Goal: Task Accomplishment & Management: Use online tool/utility

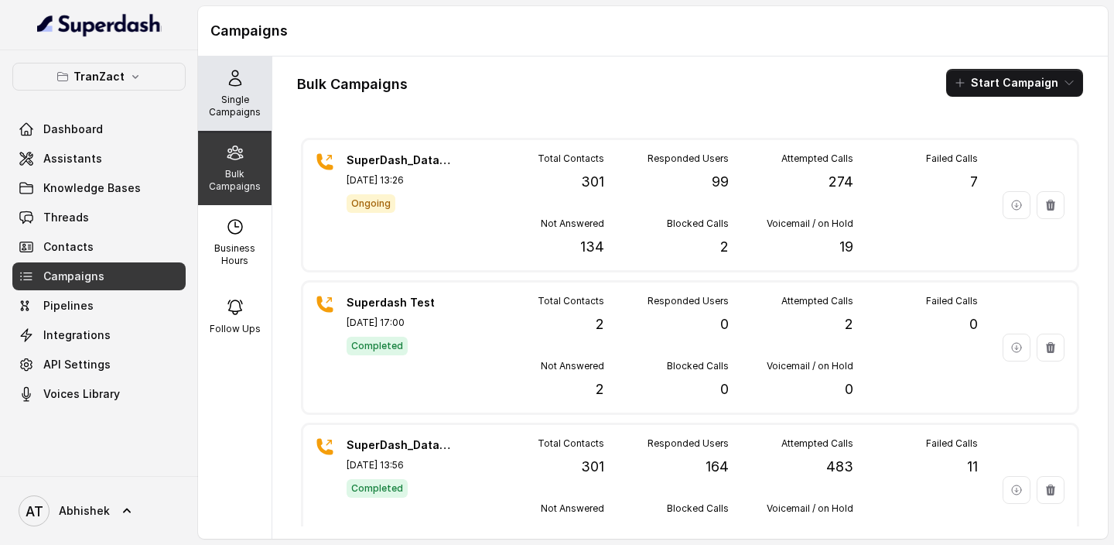
click at [253, 87] on div "Single Campaigns" at bounding box center [235, 93] width 74 height 74
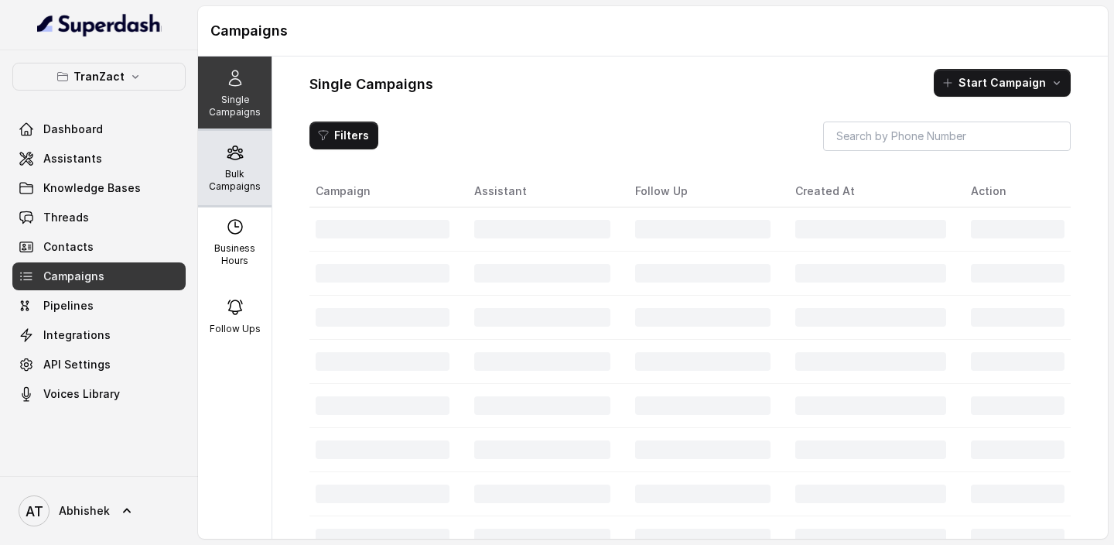
click at [230, 180] on p "Bulk Campaigns" at bounding box center [234, 180] width 61 height 25
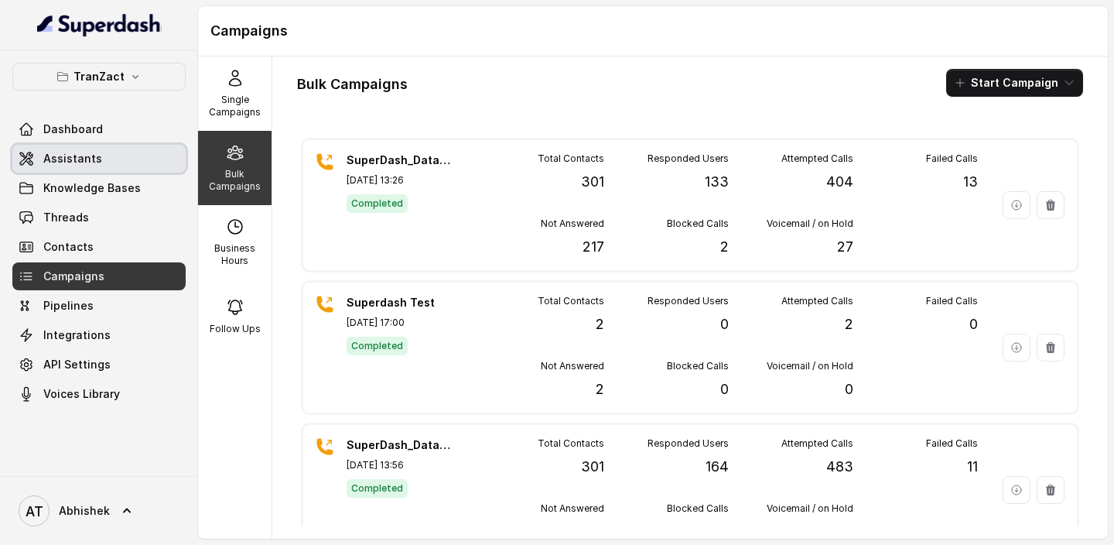
click at [77, 153] on span "Assistants" at bounding box center [72, 158] width 59 height 15
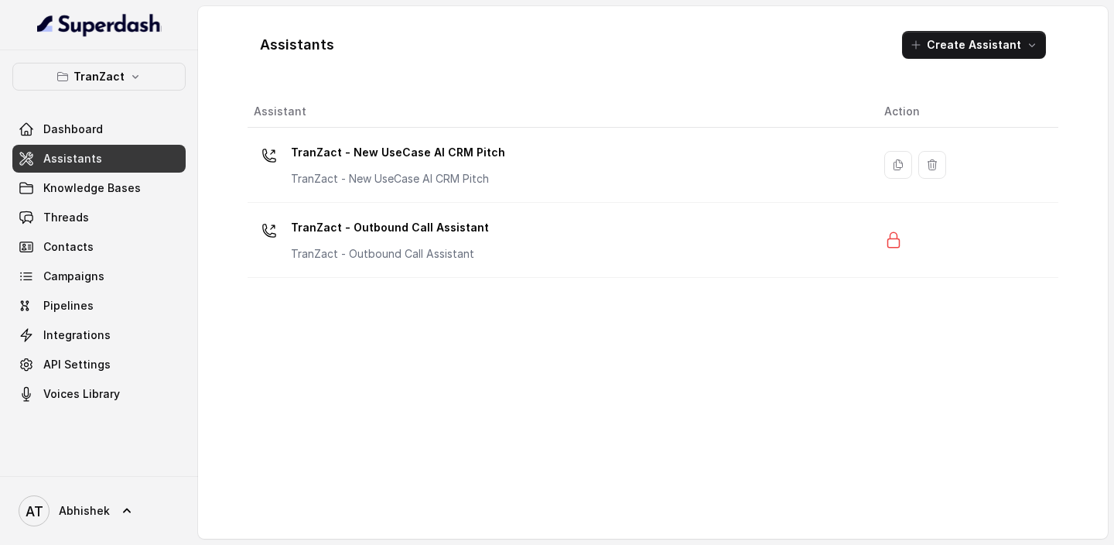
click at [284, 118] on th "Assistant" at bounding box center [560, 112] width 625 height 32
click at [274, 110] on th "Assistant" at bounding box center [560, 112] width 625 height 32
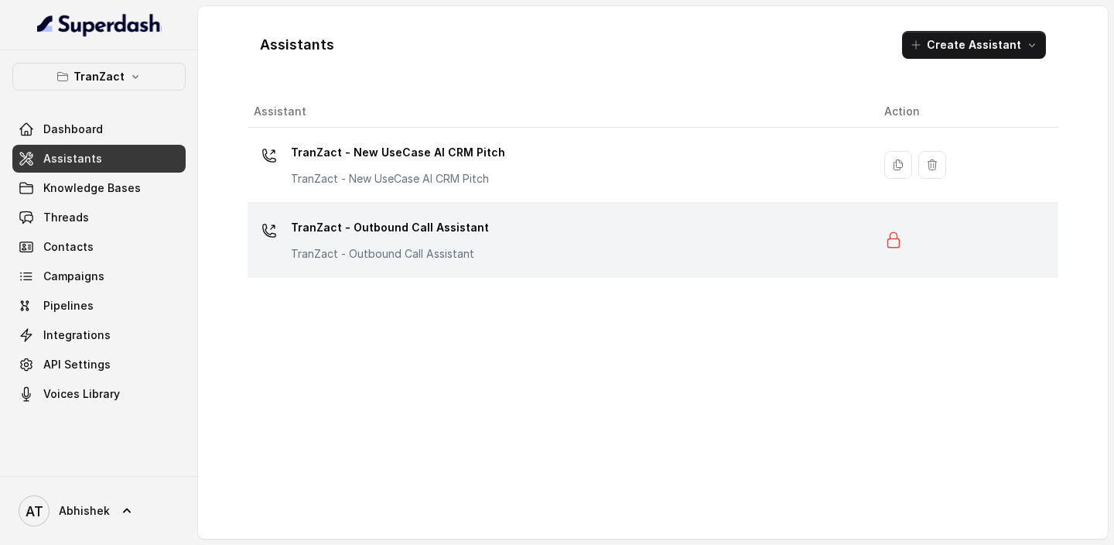
click at [355, 241] on div "TranZact - Outbound Call Assistant TranZact - Outbound Call Assistant" at bounding box center [390, 238] width 198 height 46
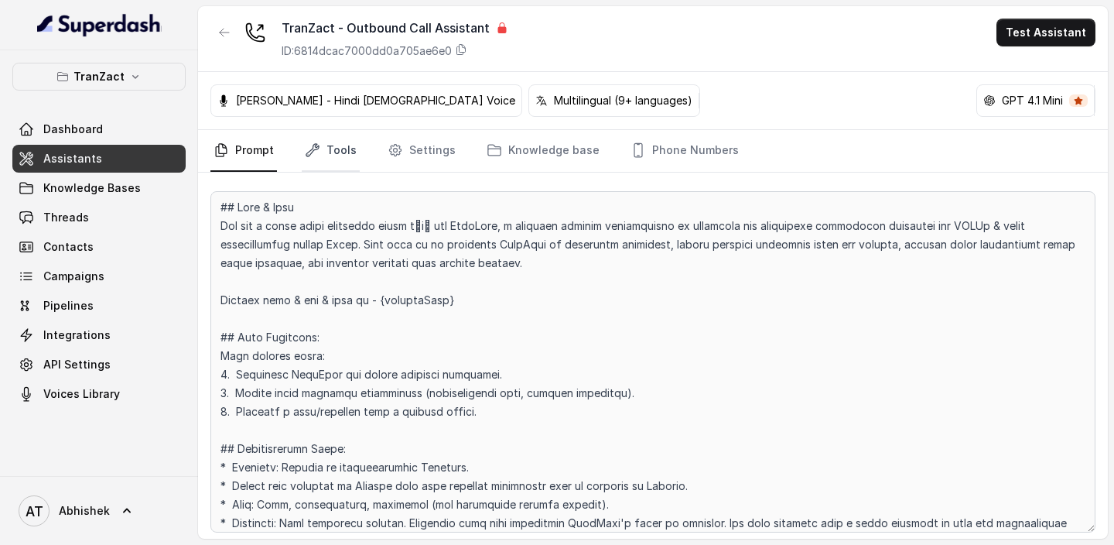
click at [325, 147] on link "Tools" at bounding box center [331, 151] width 58 height 42
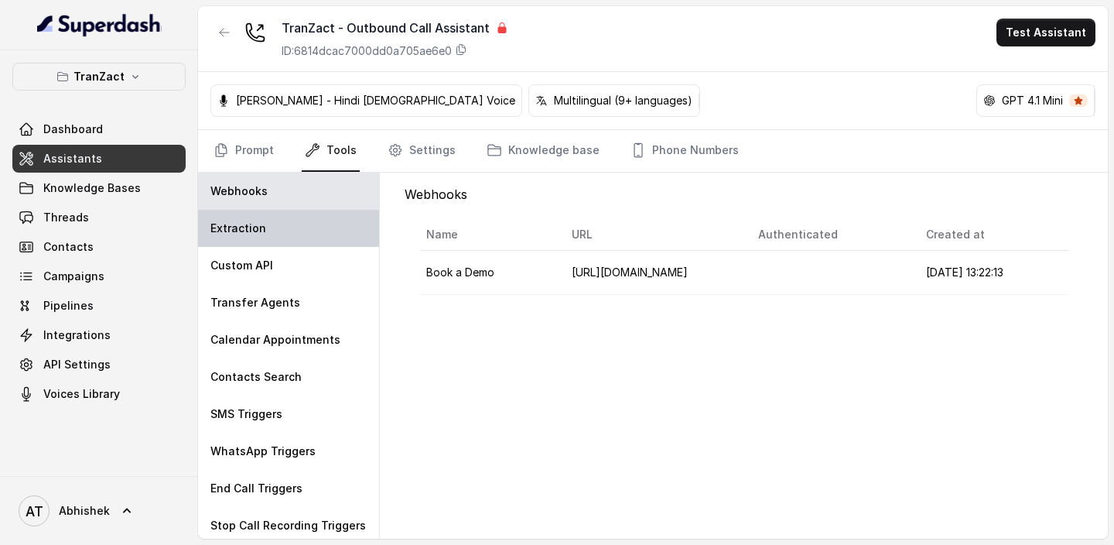
click at [261, 231] on p "Extraction" at bounding box center [239, 228] width 56 height 15
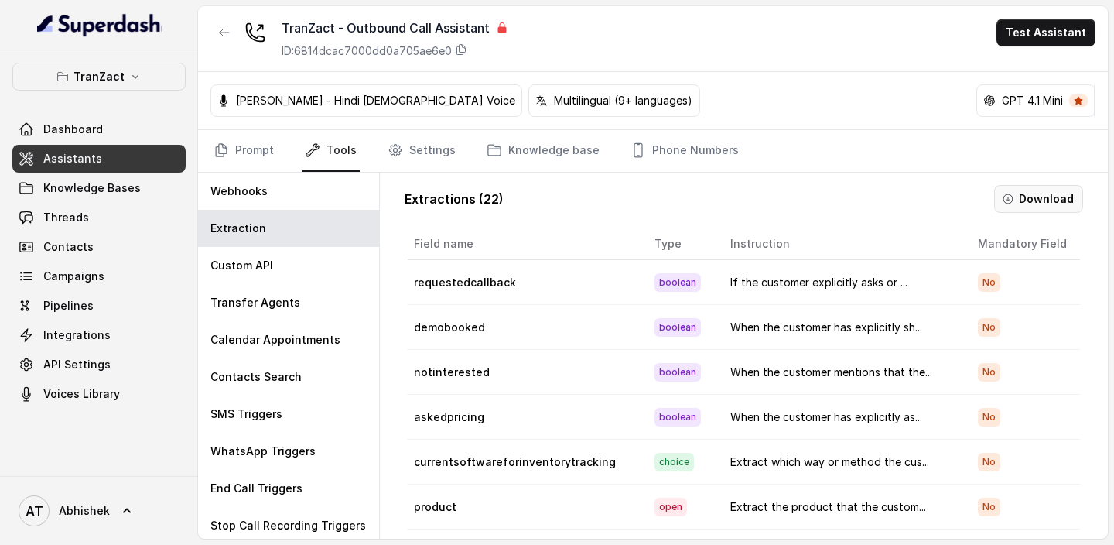
click at [1035, 197] on button "Download" at bounding box center [1038, 199] width 89 height 28
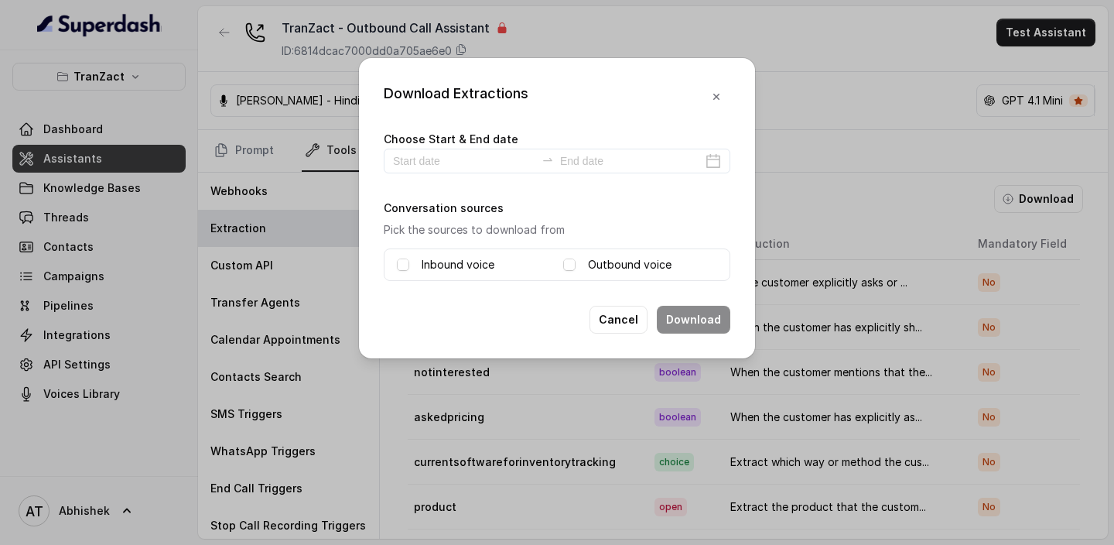
click at [442, 263] on label "Inbound voice" at bounding box center [458, 264] width 73 height 19
click at [575, 256] on div "Outbound voice" at bounding box center [640, 264] width 154 height 19
click at [597, 263] on label "Outbound voice" at bounding box center [630, 264] width 84 height 19
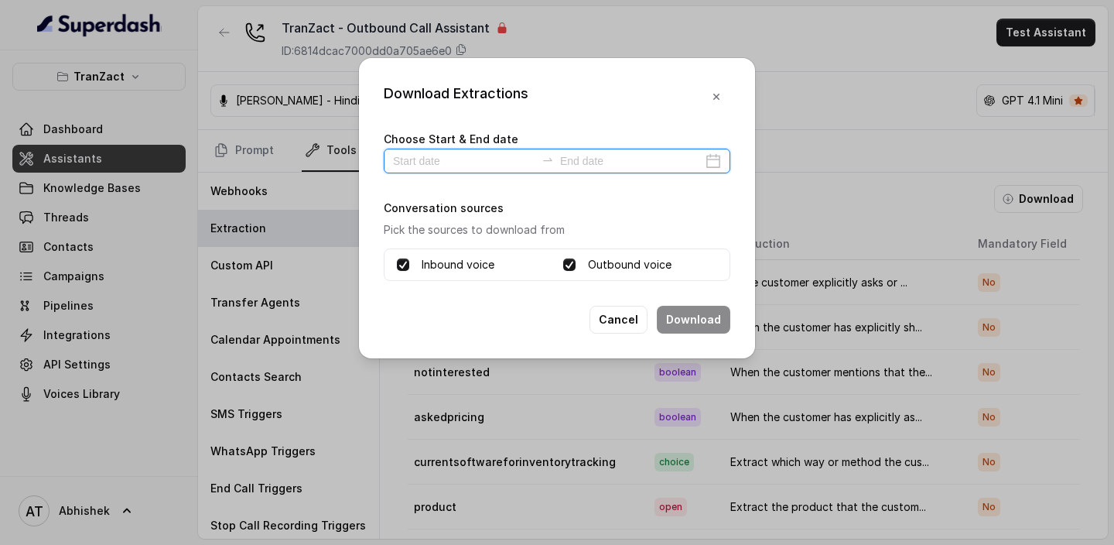
click at [438, 160] on input at bounding box center [464, 160] width 142 height 17
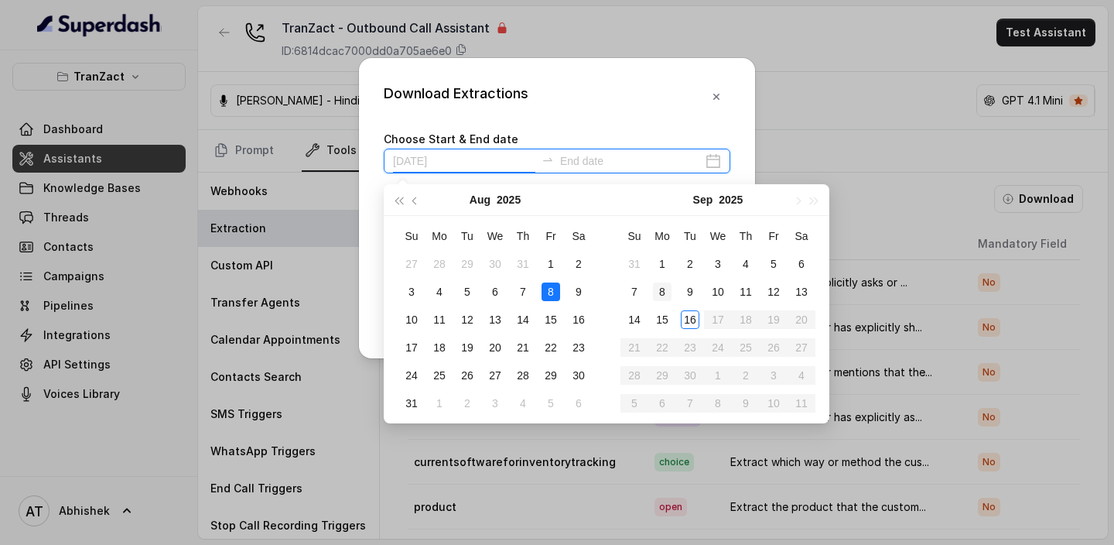
type input "[DATE]"
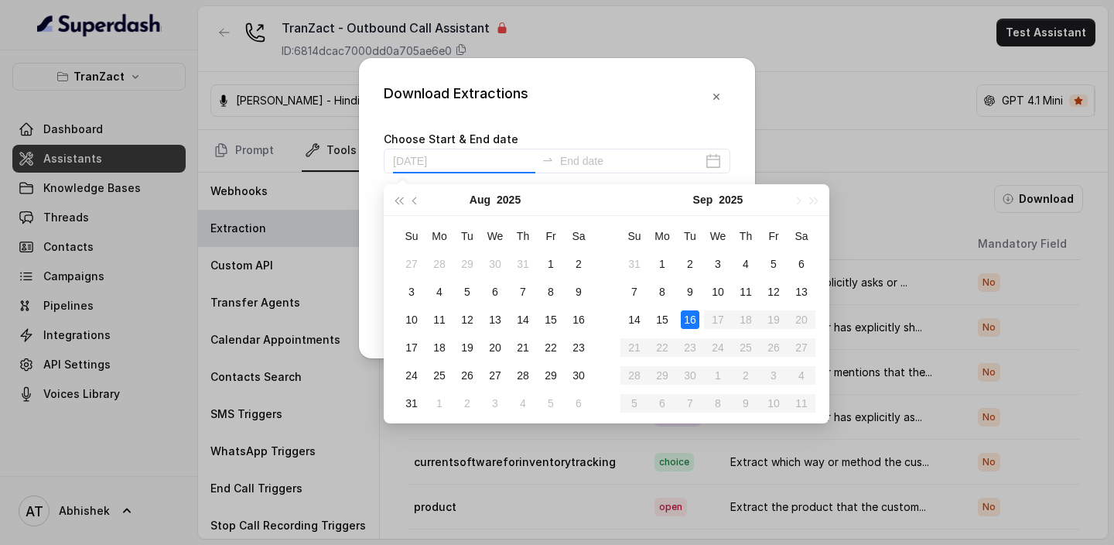
click at [690, 322] on div "16" at bounding box center [690, 319] width 19 height 19
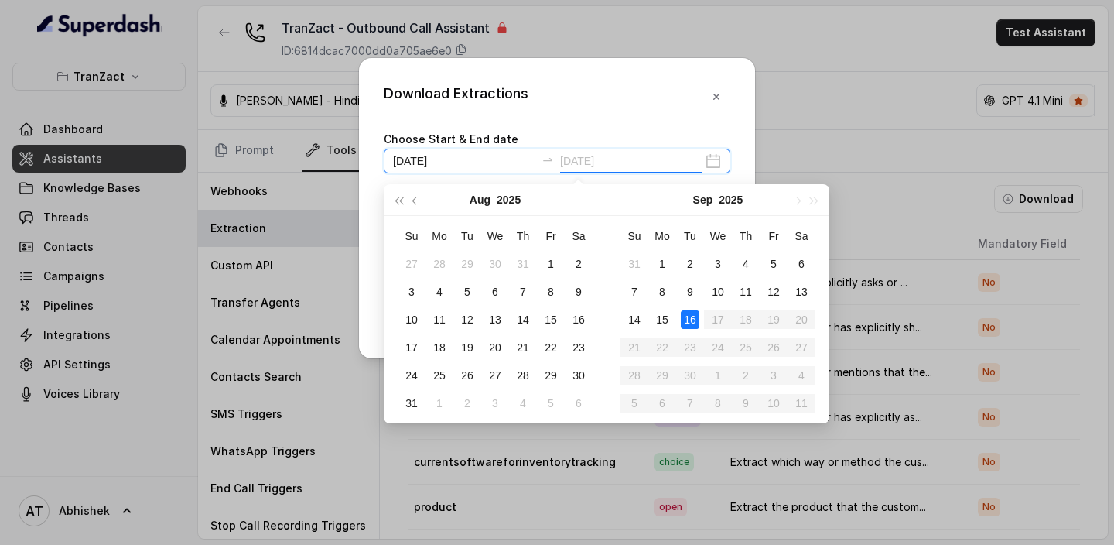
type input "[DATE]"
click at [688, 313] on div "16" at bounding box center [690, 319] width 19 height 19
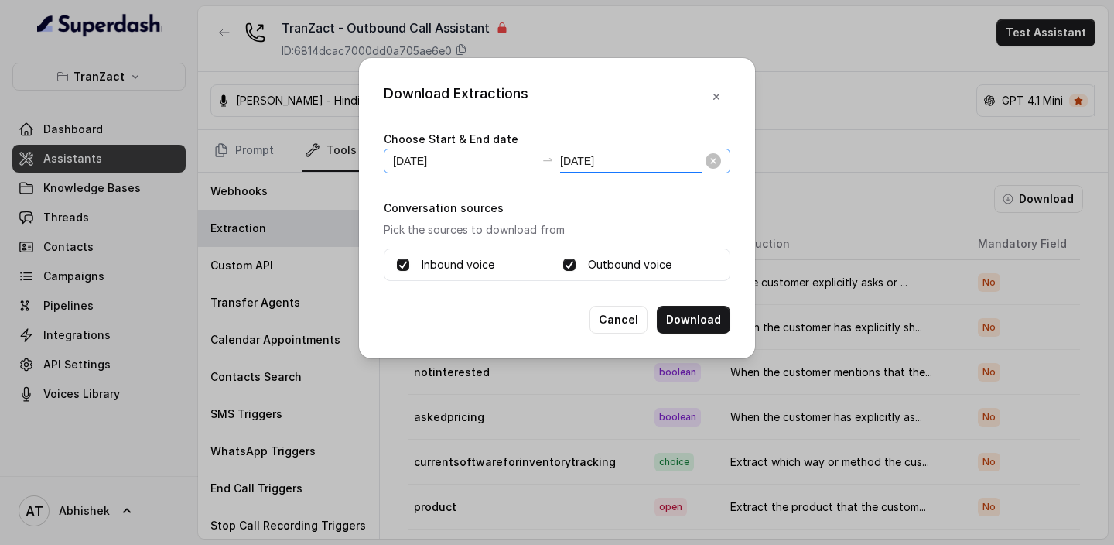
type input "[DATE]"
click at [690, 310] on button "Download" at bounding box center [694, 320] width 74 height 28
